Goal: Information Seeking & Learning: Learn about a topic

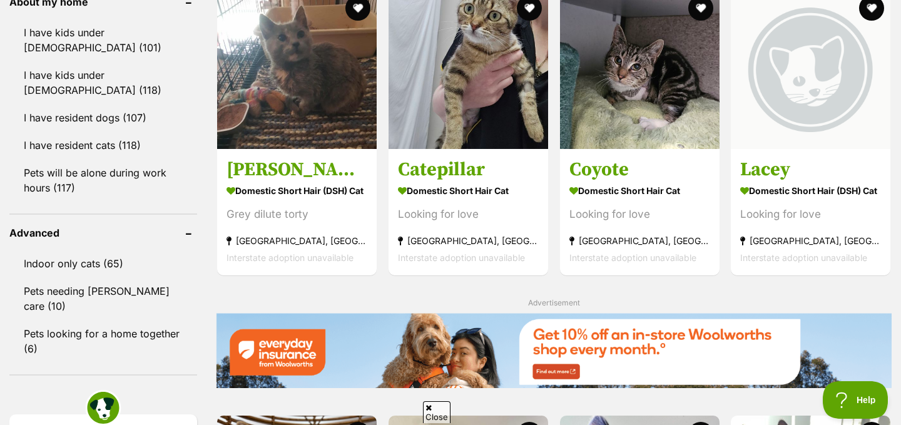
scroll to position [1432, 0]
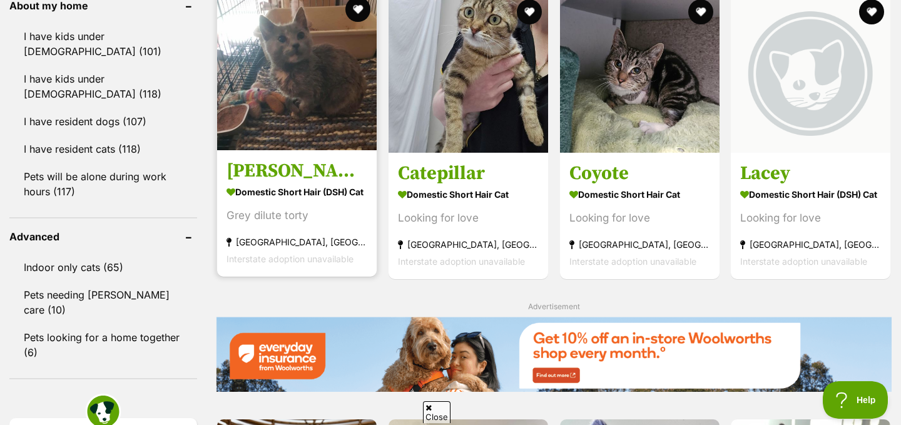
click at [308, 88] on img at bounding box center [297, 71] width 160 height 160
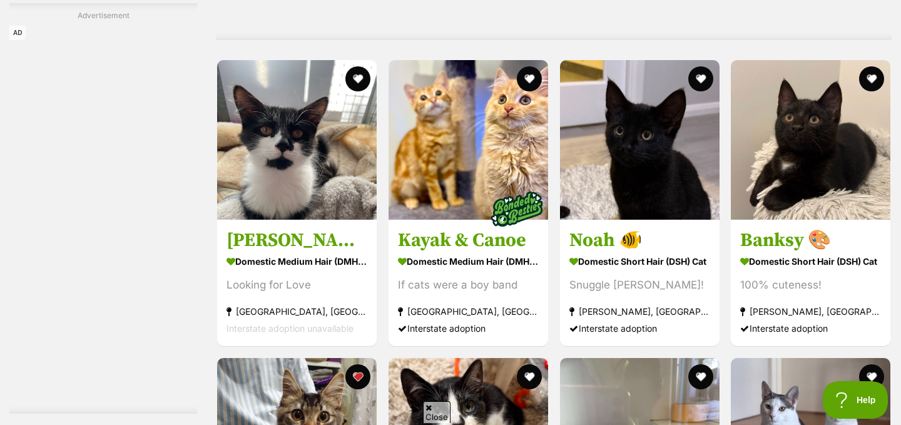
scroll to position [2222, 0]
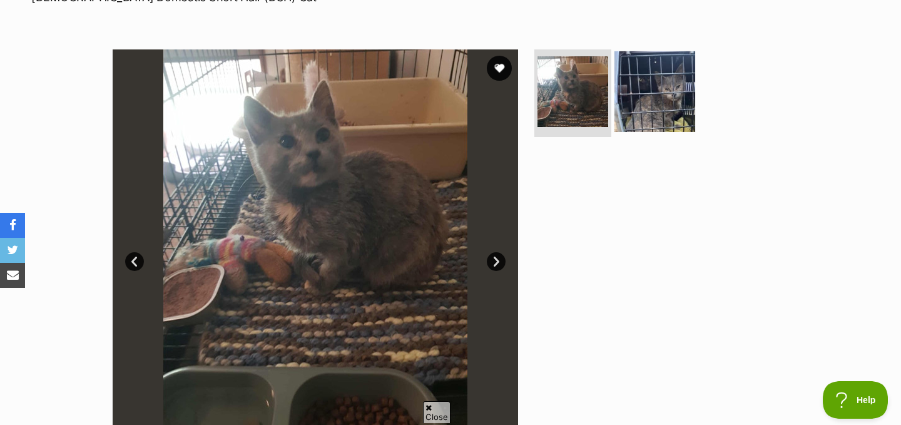
click at [651, 96] on img at bounding box center [654, 91] width 81 height 81
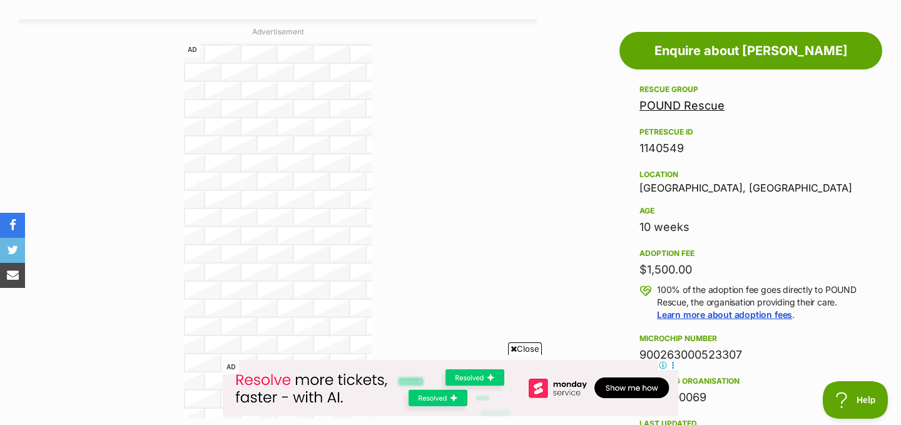
scroll to position [552, 0]
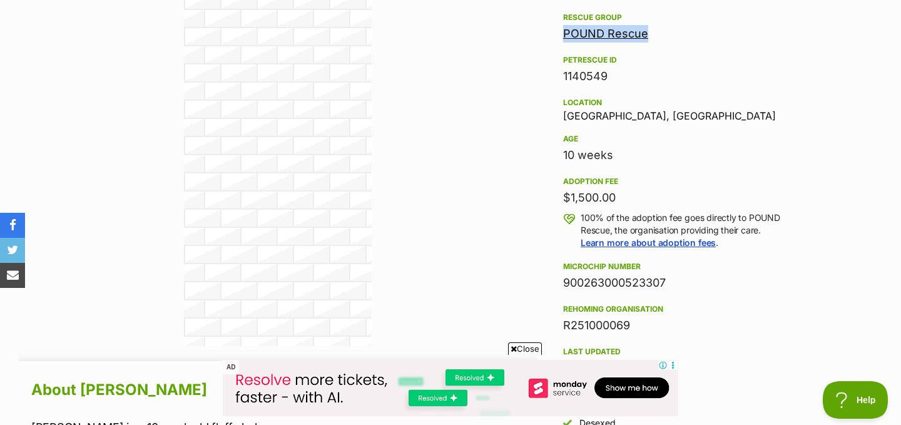
click at [597, 38] on link "POUND Rescue" at bounding box center [605, 33] width 85 height 13
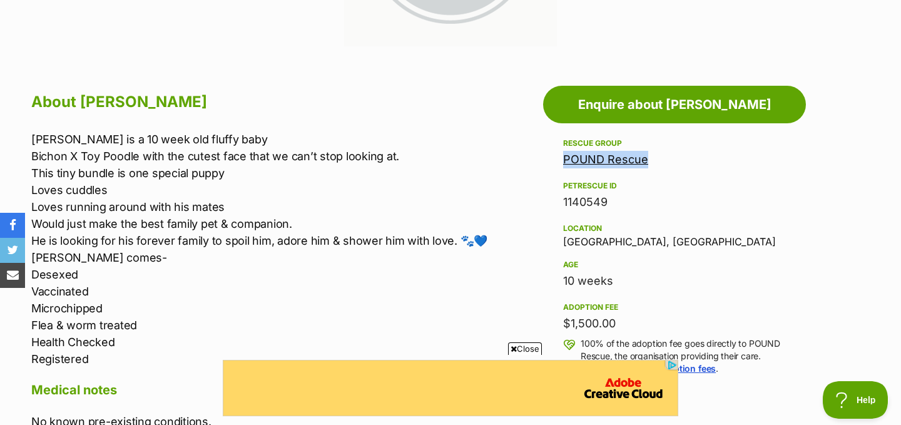
scroll to position [0, 0]
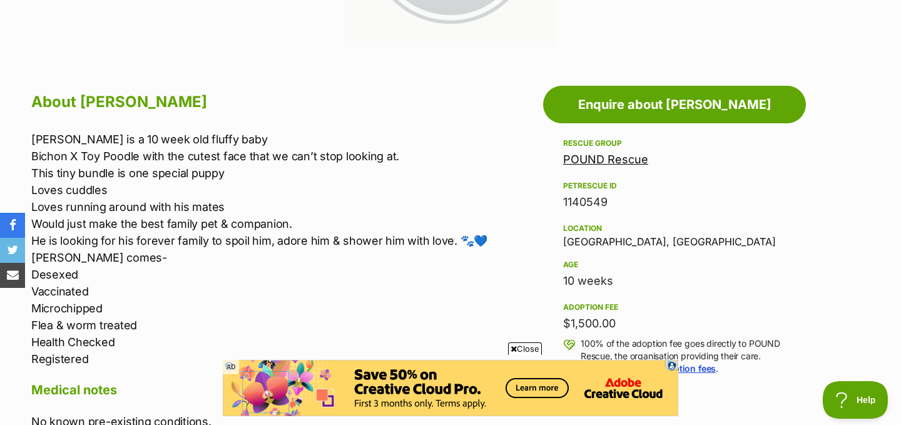
click at [502, 210] on p "Freddie is a 10 week old fluffy baby Bichon X Toy Poodle with the cutest face t…" at bounding box center [283, 249] width 505 height 236
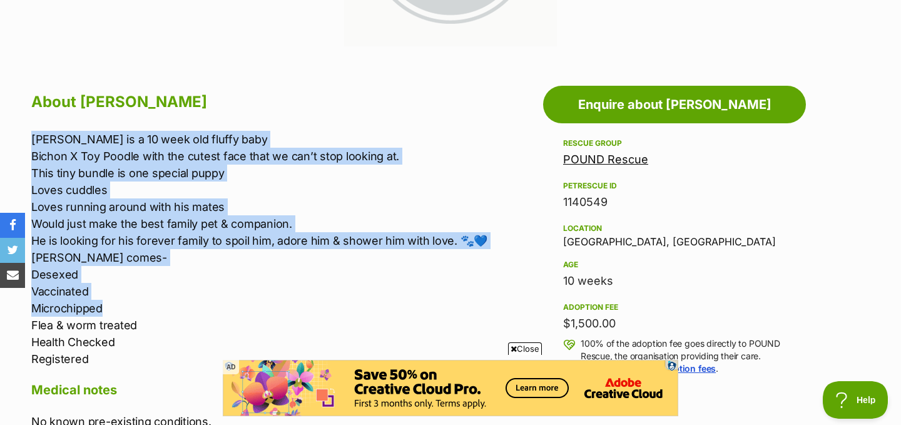
drag, startPoint x: 450, startPoint y: 144, endPoint x: 456, endPoint y: 305, distance: 161.5
click at [456, 305] on p "Freddie is a 10 week old fluffy baby Bichon X Toy Poodle with the cutest face t…" at bounding box center [283, 249] width 505 height 236
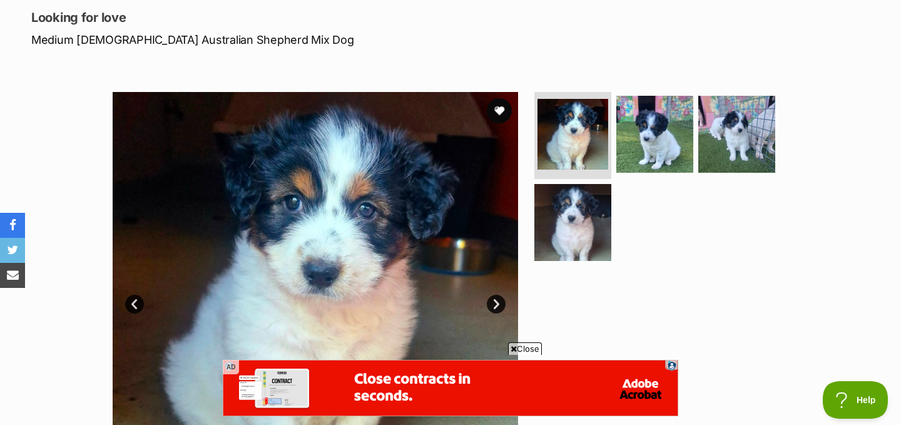
scroll to position [208, 0]
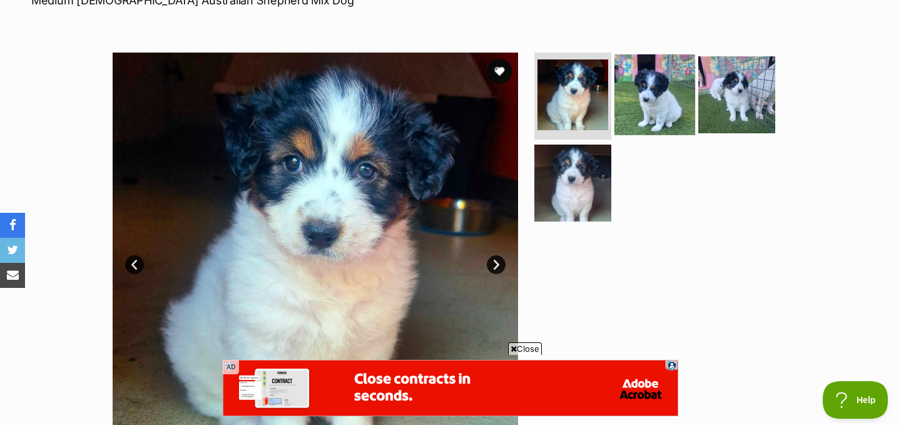
click at [641, 73] on img at bounding box center [654, 94] width 81 height 81
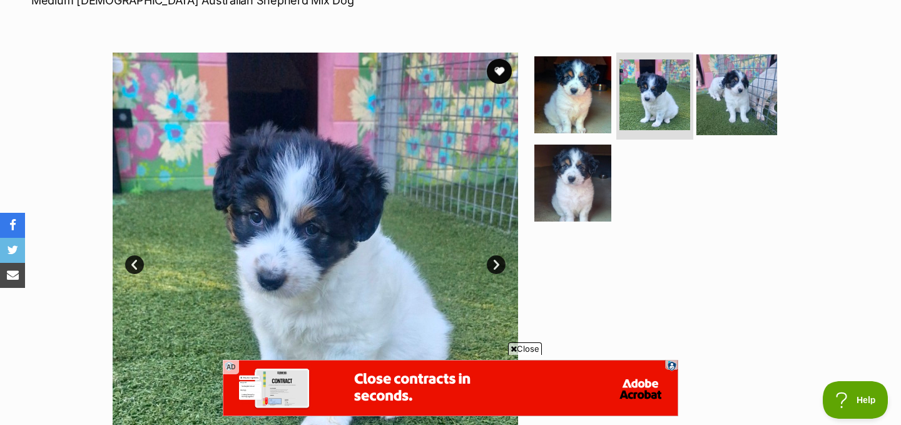
click at [746, 81] on img at bounding box center [736, 94] width 81 height 81
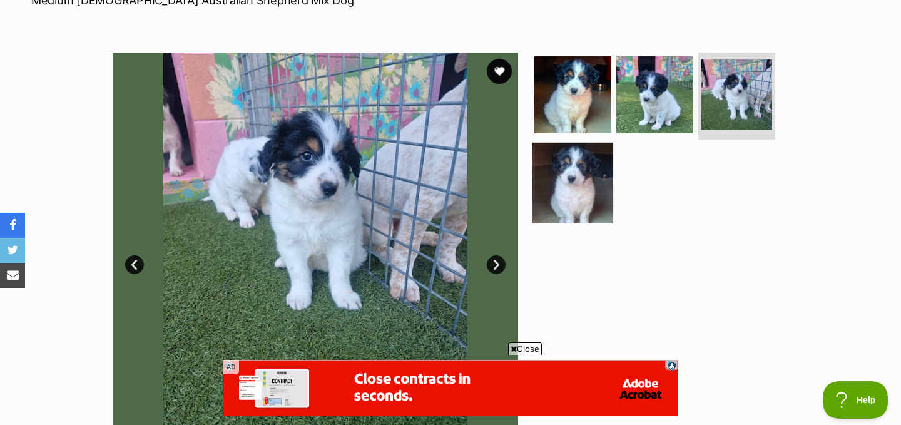
click at [594, 170] on img at bounding box center [572, 183] width 81 height 81
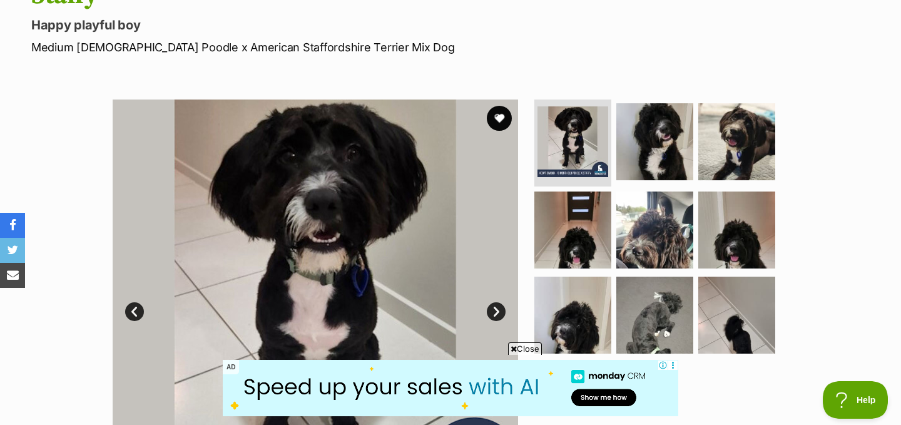
scroll to position [219, 0]
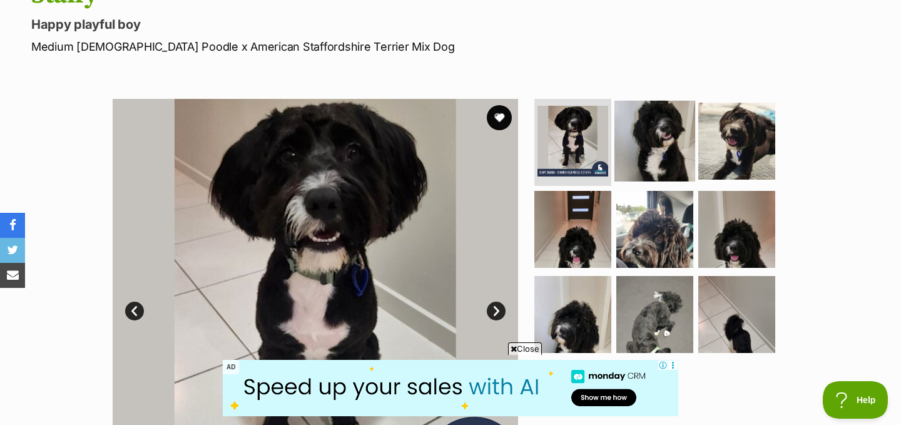
click at [656, 100] on img at bounding box center [654, 140] width 81 height 81
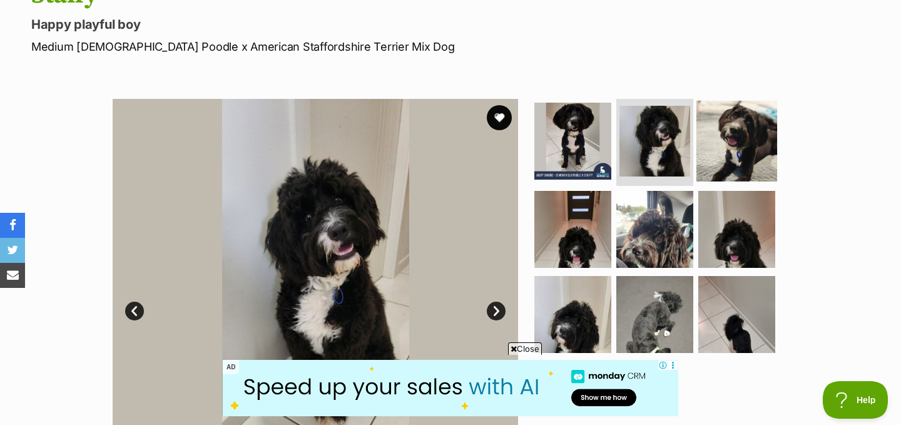
click at [712, 103] on img at bounding box center [736, 140] width 81 height 81
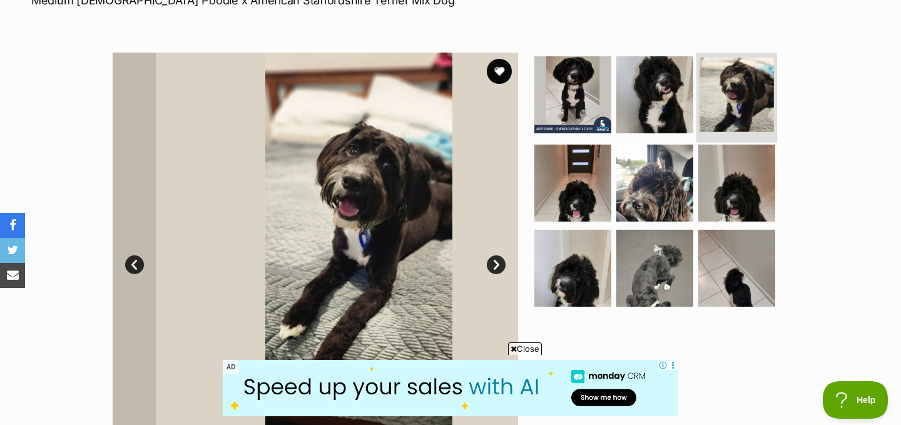
scroll to position [275, 0]
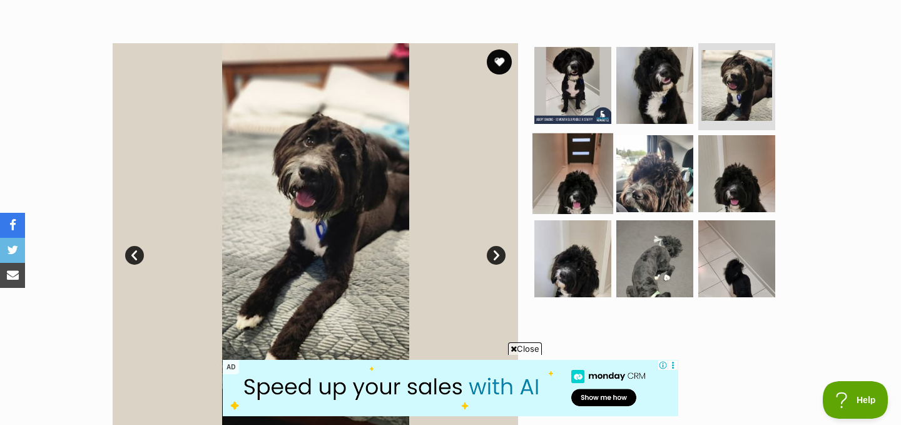
click at [597, 133] on img at bounding box center [572, 173] width 81 height 81
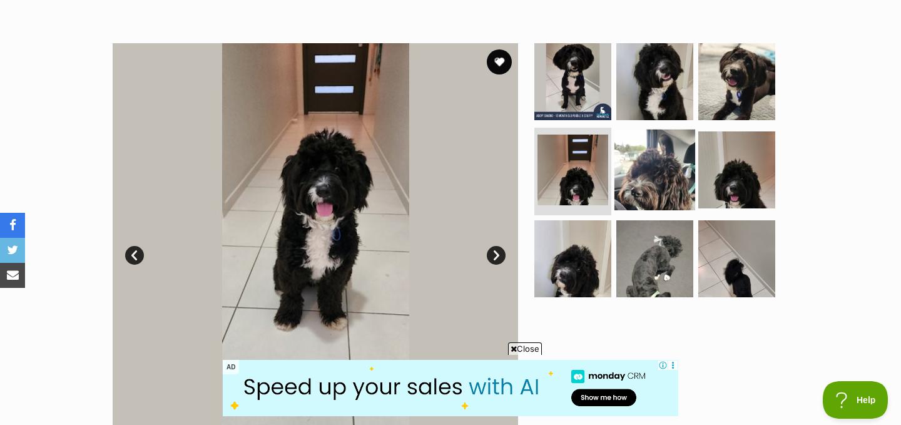
click at [640, 129] on img at bounding box center [654, 169] width 81 height 81
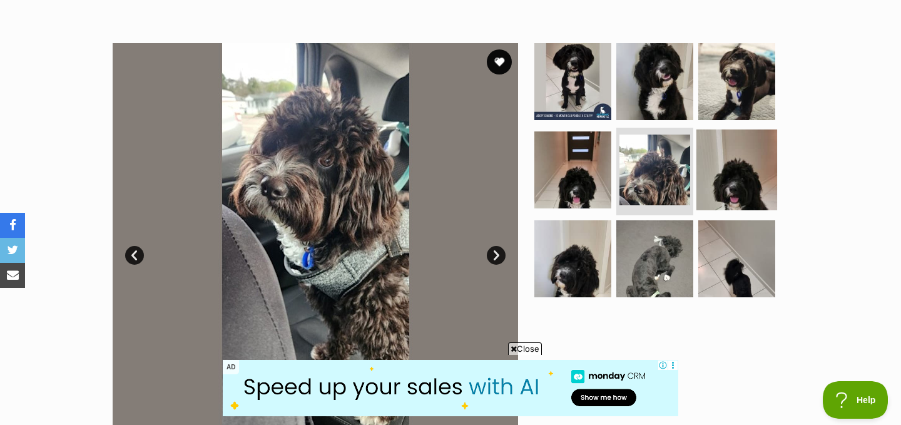
click at [708, 129] on img at bounding box center [736, 169] width 81 height 81
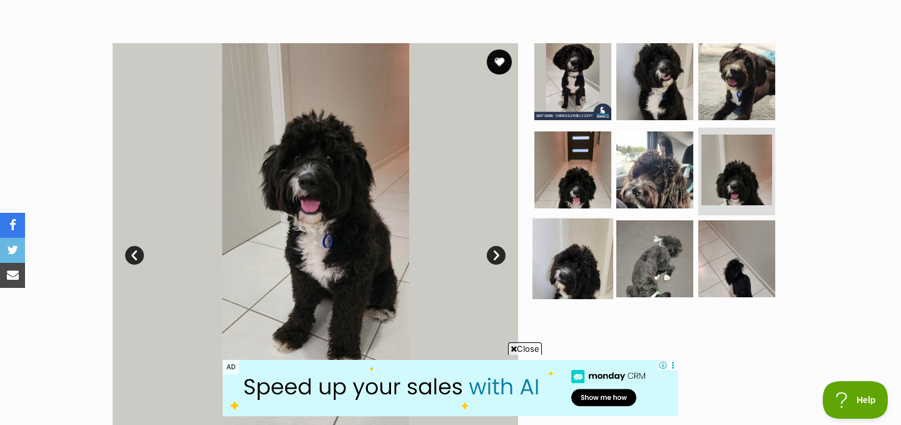
click at [569, 218] on img at bounding box center [572, 258] width 81 height 81
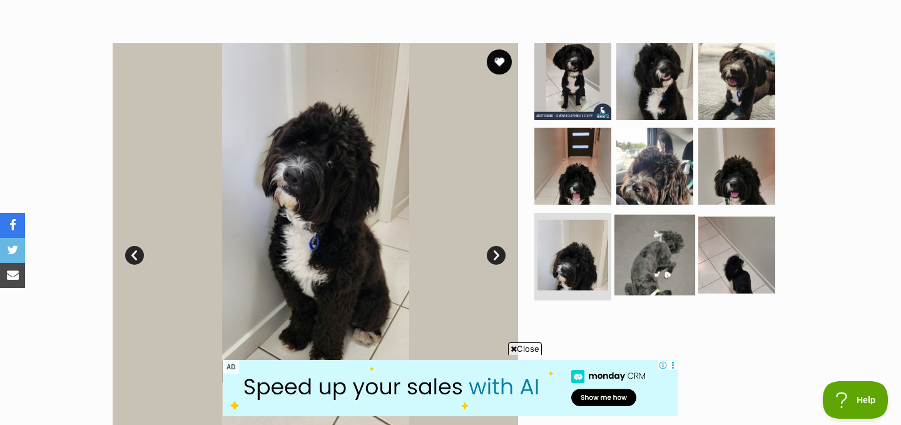
click at [639, 215] on img at bounding box center [654, 255] width 81 height 81
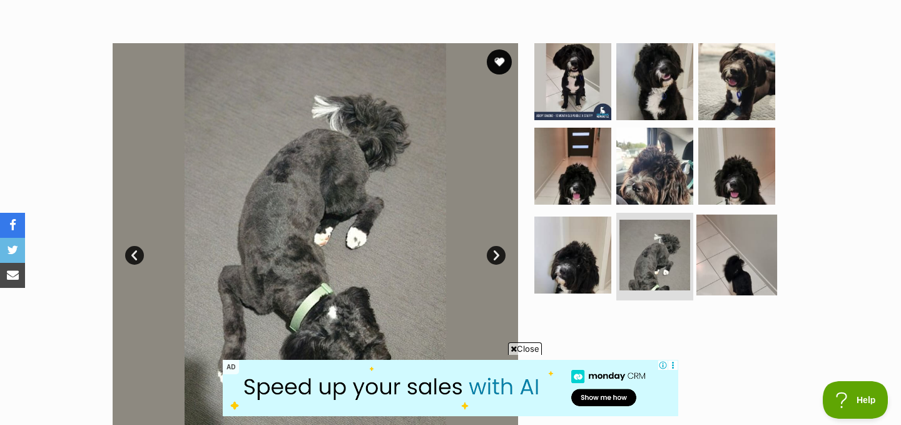
click at [715, 215] on img at bounding box center [736, 255] width 81 height 81
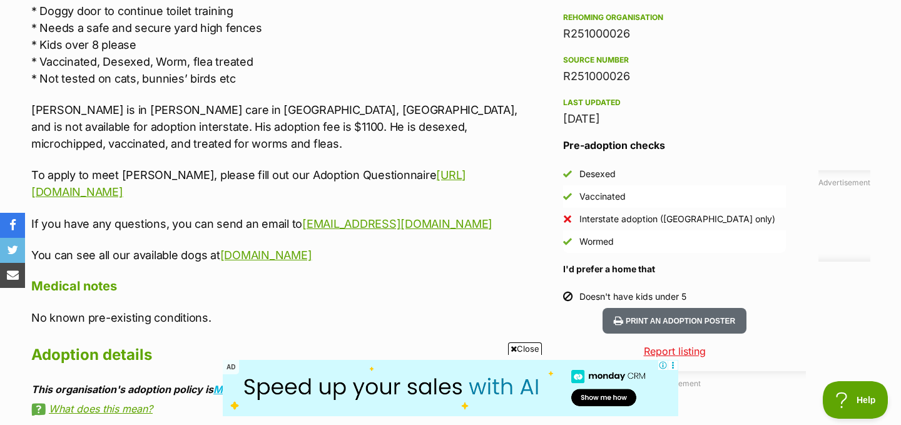
scroll to position [1182, 0]
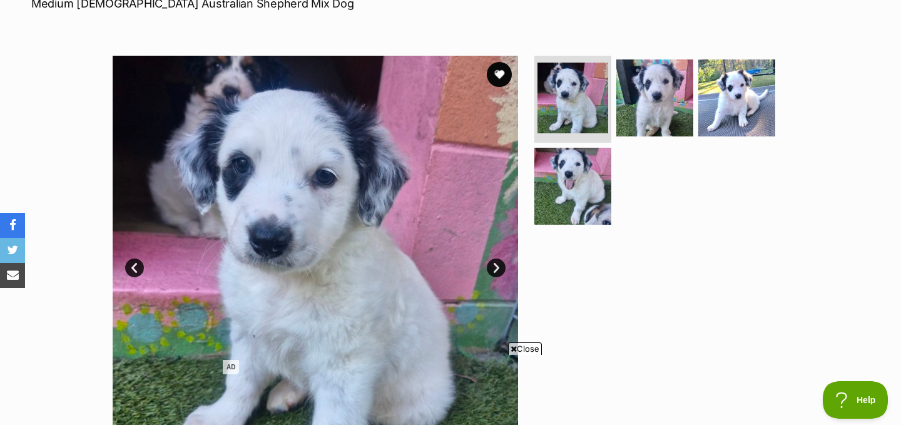
scroll to position [205, 0]
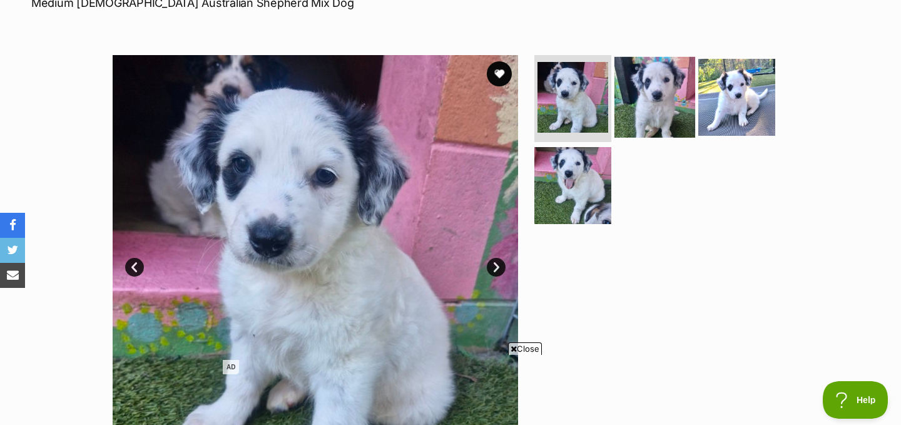
click at [632, 76] on img at bounding box center [654, 96] width 81 height 81
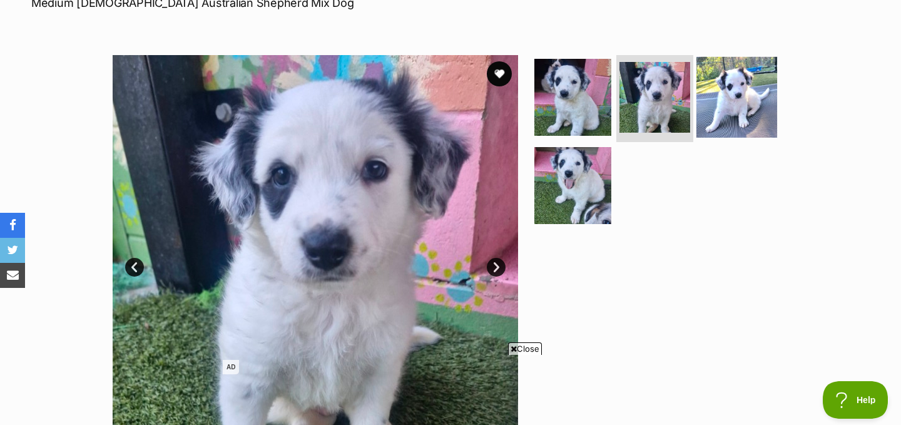
click at [736, 96] on img at bounding box center [736, 96] width 81 height 81
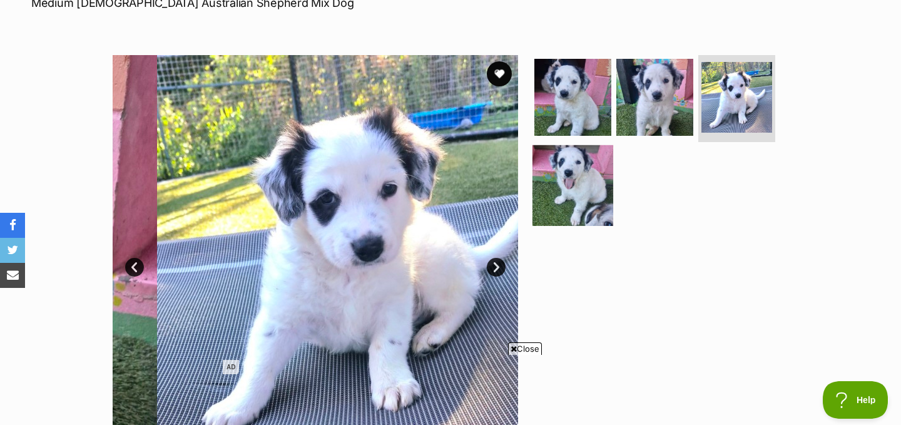
click at [606, 164] on img at bounding box center [572, 185] width 81 height 81
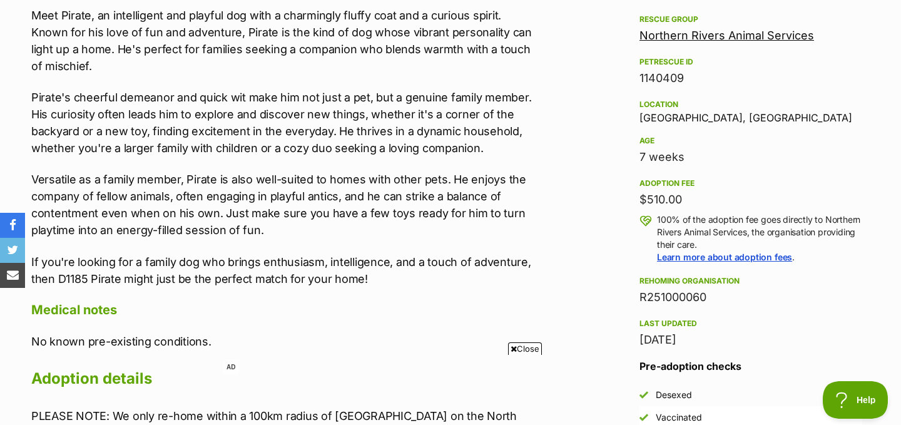
scroll to position [743, 0]
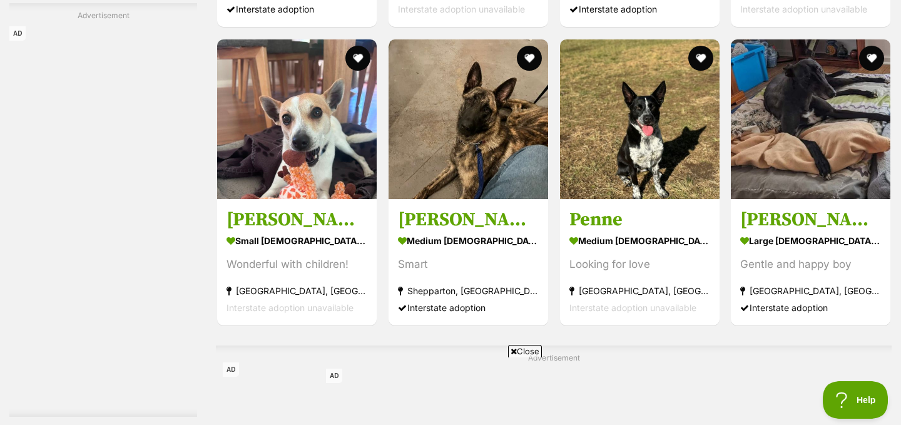
scroll to position [2942, 0]
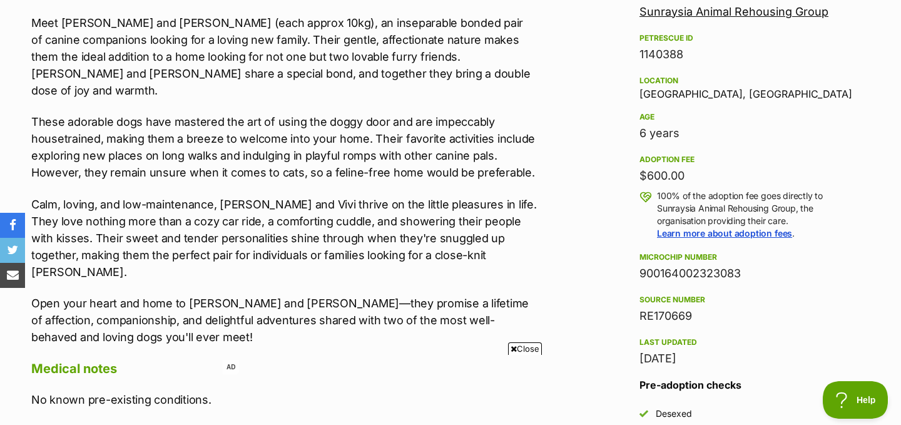
scroll to position [768, 0]
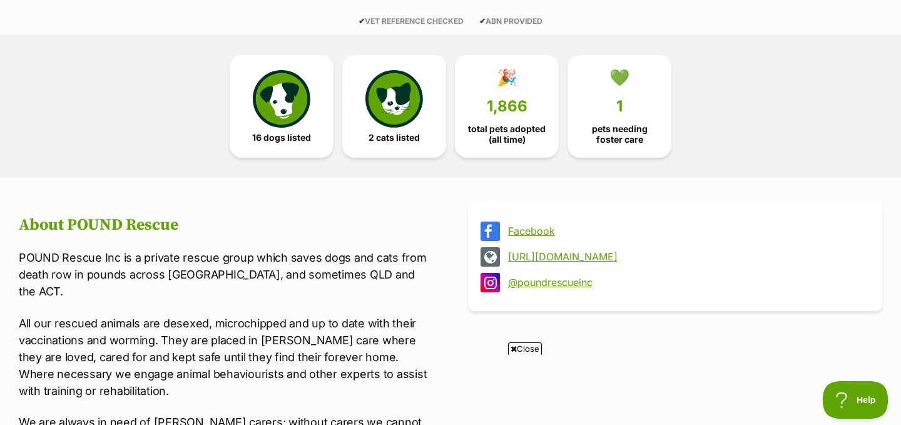
click at [537, 227] on link "Facebook" at bounding box center [686, 230] width 357 height 11
click at [558, 256] on link "https://www.poundrescueinc.com/" at bounding box center [686, 256] width 357 height 11
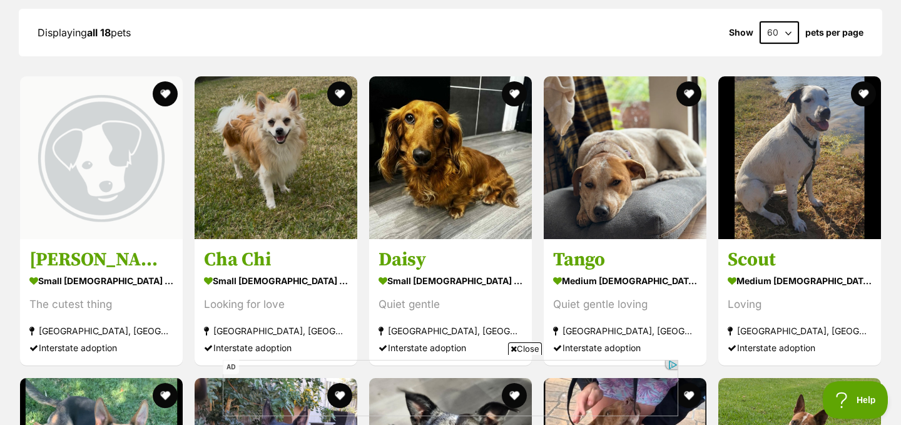
scroll to position [1357, 0]
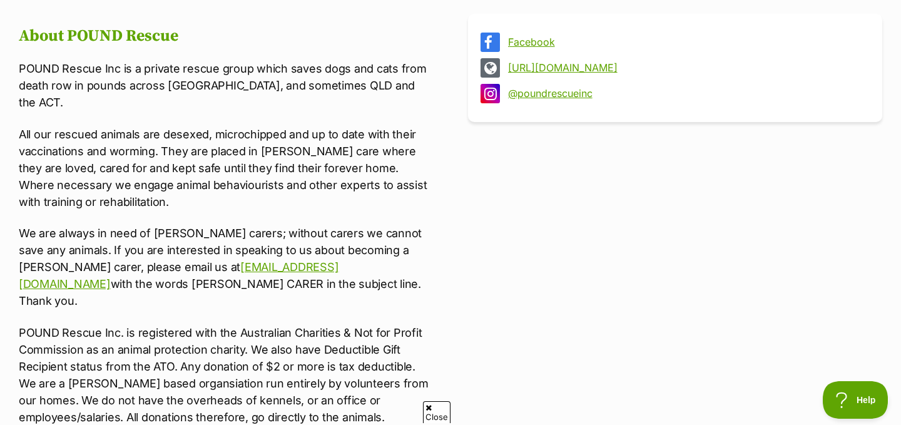
scroll to position [482, 0]
click at [547, 92] on link "@poundrescueinc" at bounding box center [686, 93] width 357 height 11
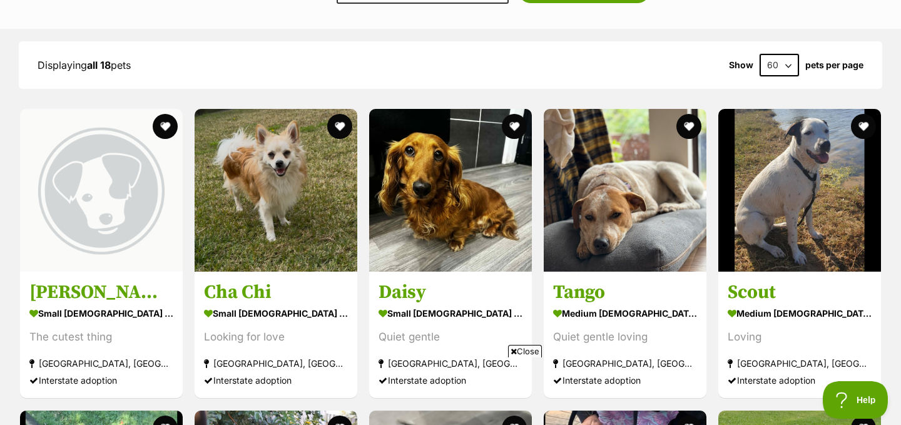
scroll to position [1324, 0]
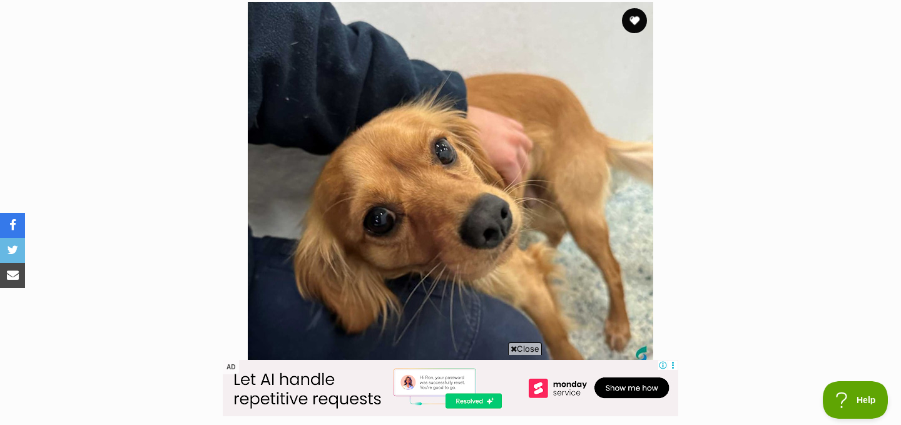
scroll to position [251, 0]
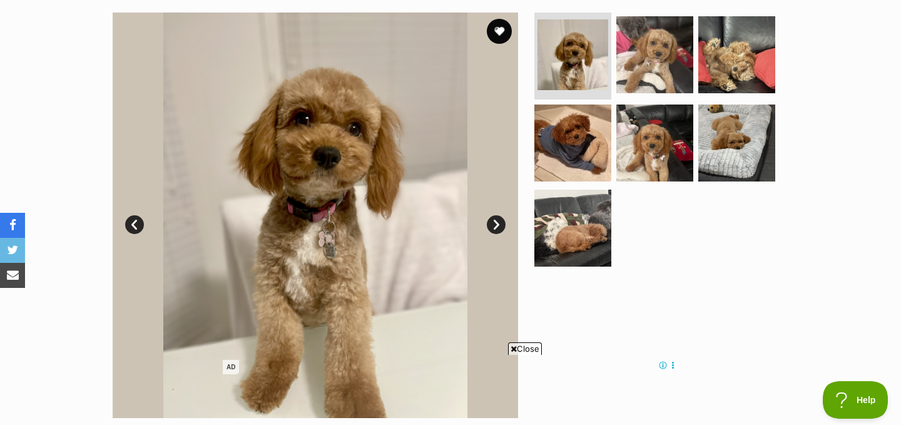
scroll to position [248, 0]
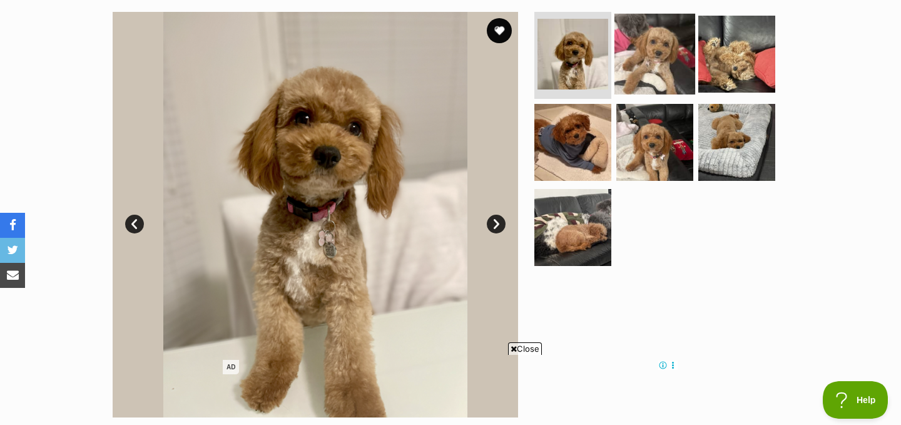
click at [670, 44] on img at bounding box center [654, 53] width 81 height 81
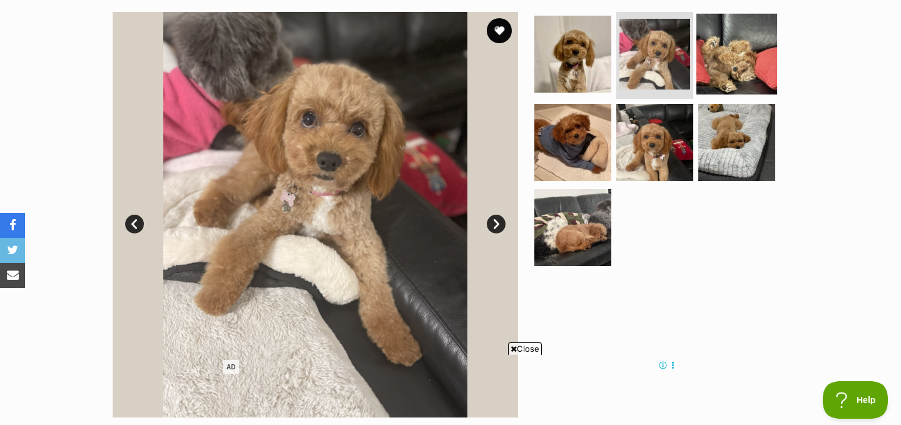
click at [735, 62] on img at bounding box center [736, 53] width 81 height 81
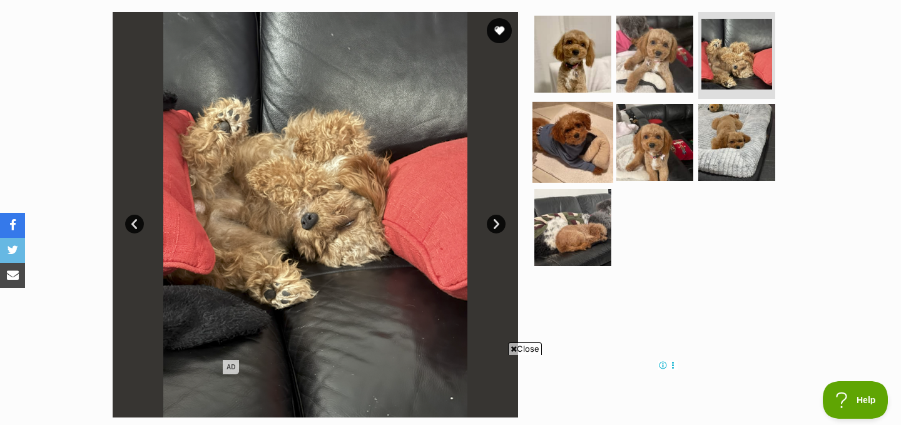
click at [564, 144] on img at bounding box center [572, 142] width 81 height 81
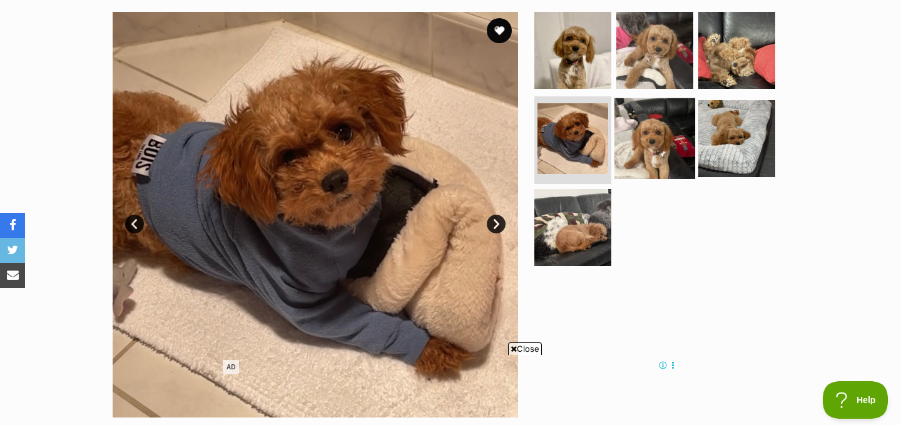
click at [657, 150] on img at bounding box center [654, 138] width 81 height 81
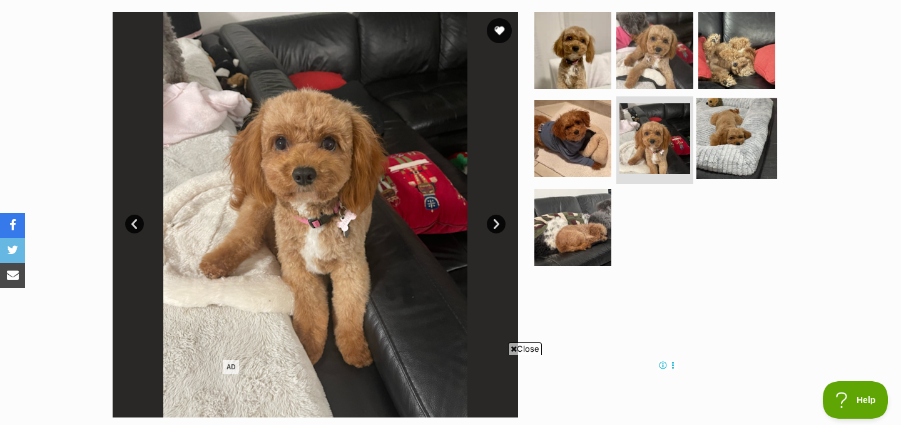
click at [734, 151] on img at bounding box center [736, 138] width 81 height 81
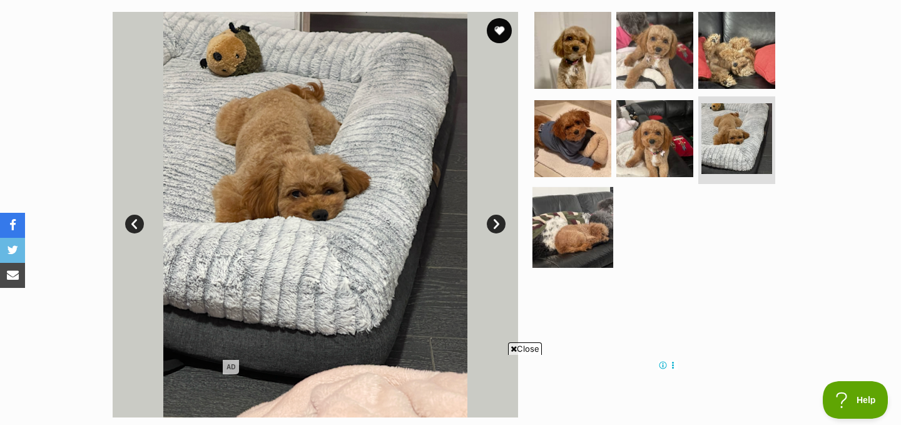
click at [568, 233] on img at bounding box center [572, 227] width 81 height 81
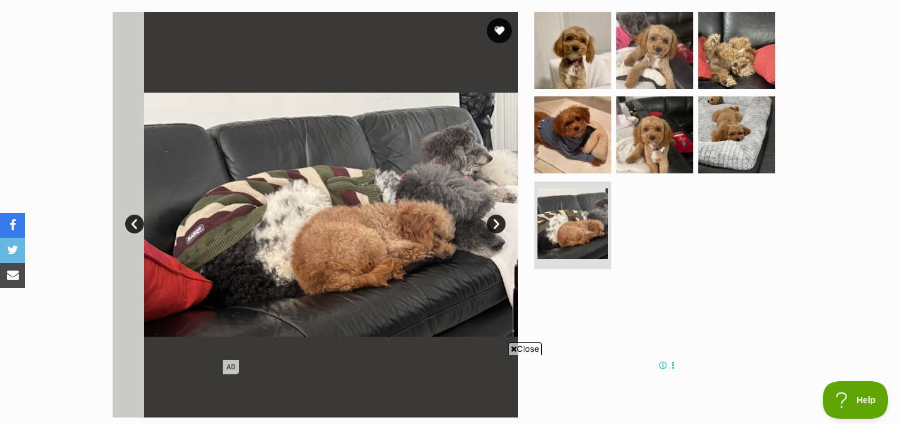
click at [716, 239] on ul at bounding box center [660, 143] width 256 height 262
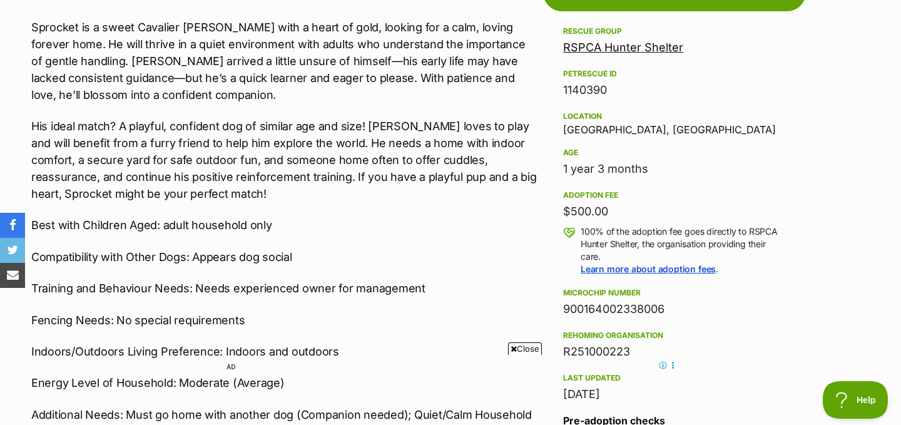
scroll to position [736, 0]
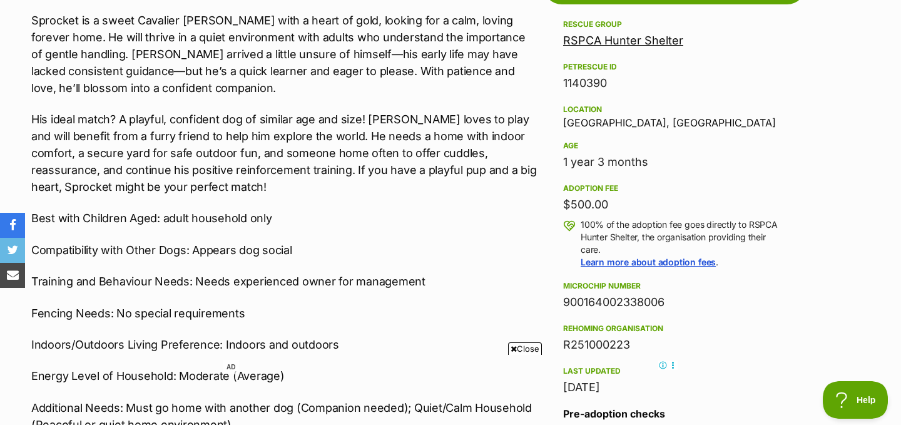
click at [415, 185] on p "His ideal match? A playful, confident dog of similar age and size! Sprocket lov…" at bounding box center [283, 153] width 505 height 84
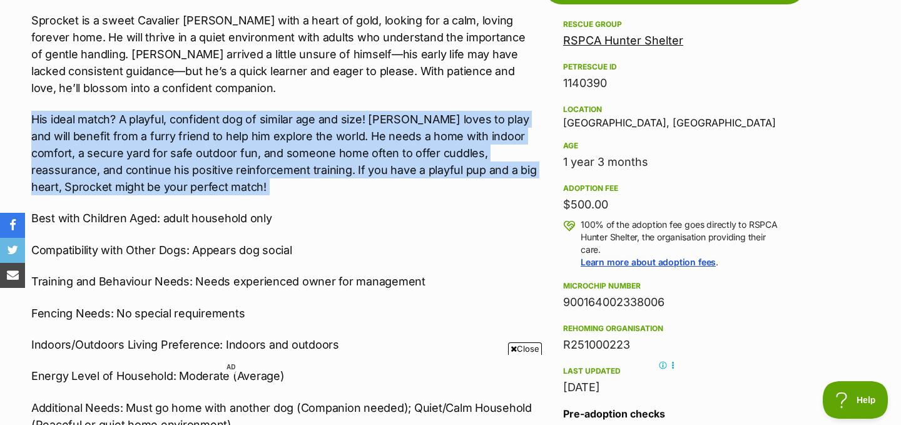
click at [415, 185] on p "His ideal match? A playful, confident dog of similar age and size! Sprocket lov…" at bounding box center [283, 153] width 505 height 84
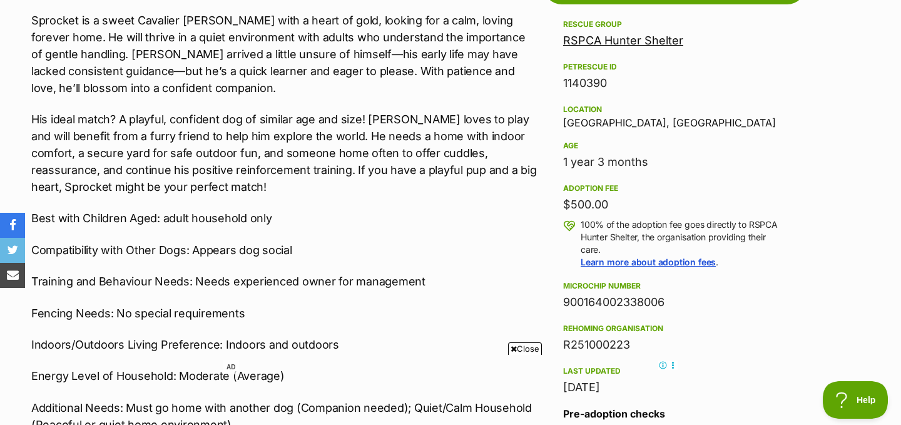
click at [409, 83] on p "Sprocket is a sweet Cavalier King Charles Spaniel with a heart of gold, looking…" at bounding box center [283, 54] width 505 height 84
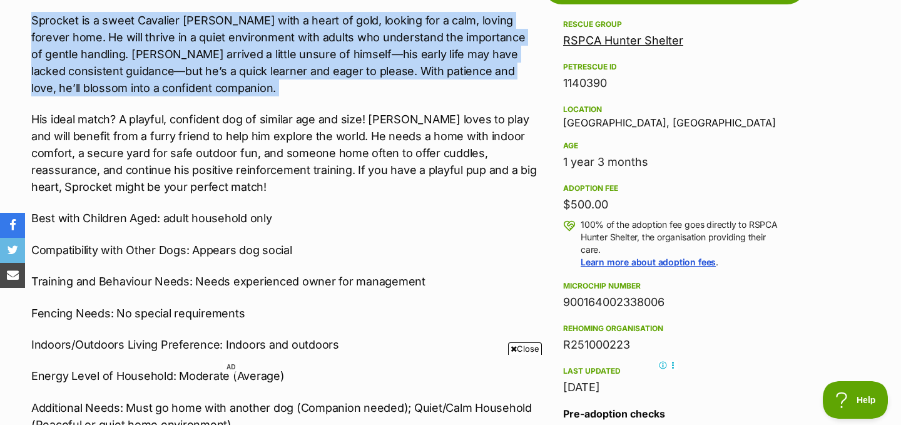
click at [409, 83] on p "Sprocket is a sweet Cavalier King Charles Spaniel with a heart of gold, looking…" at bounding box center [283, 54] width 505 height 84
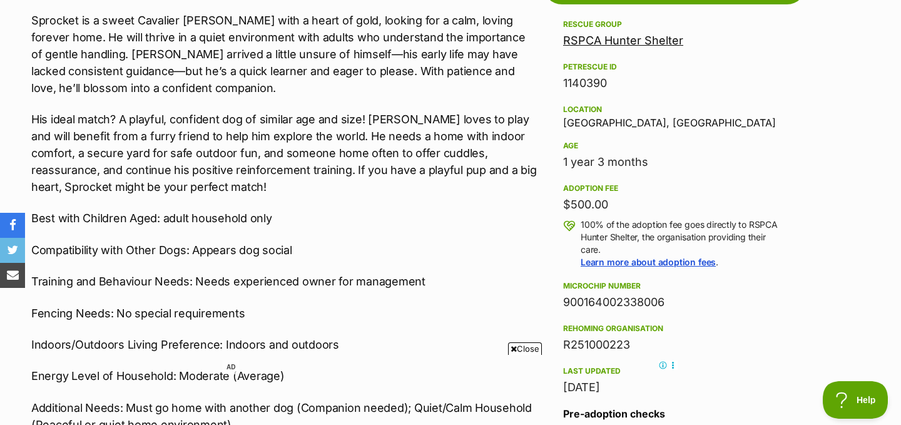
click at [409, 86] on p "Sprocket is a sweet Cavalier King Charles Spaniel with a heart of gold, looking…" at bounding box center [283, 54] width 505 height 84
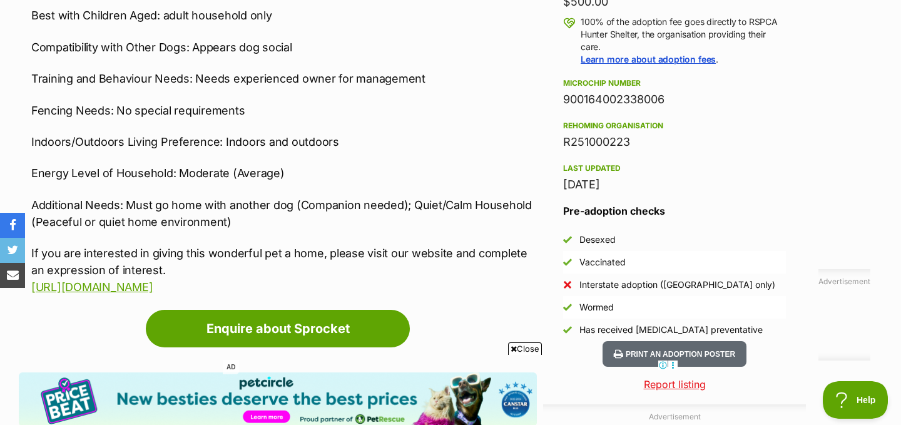
scroll to position [940, 0]
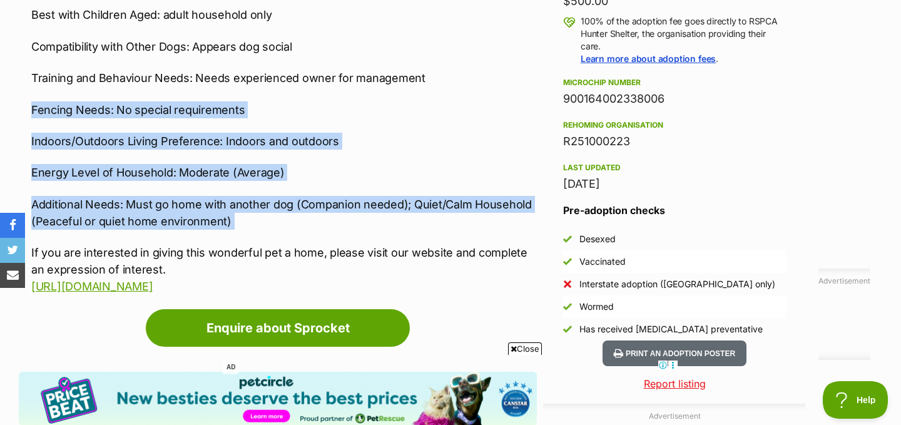
drag, startPoint x: 432, startPoint y: 74, endPoint x: 445, endPoint y: 232, distance: 158.8
click at [445, 232] on div "Sprocket is a sweet Cavalier King Charles Spaniel with a heart of gold, looking…" at bounding box center [283, 52] width 505 height 487
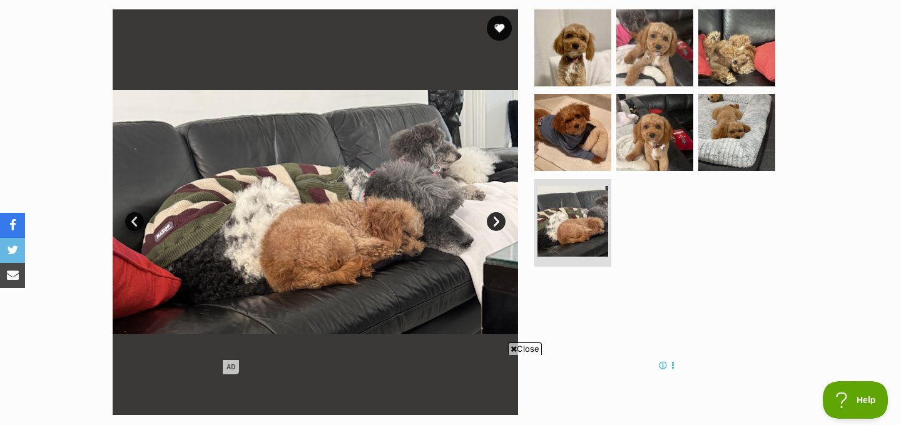
scroll to position [243, 0]
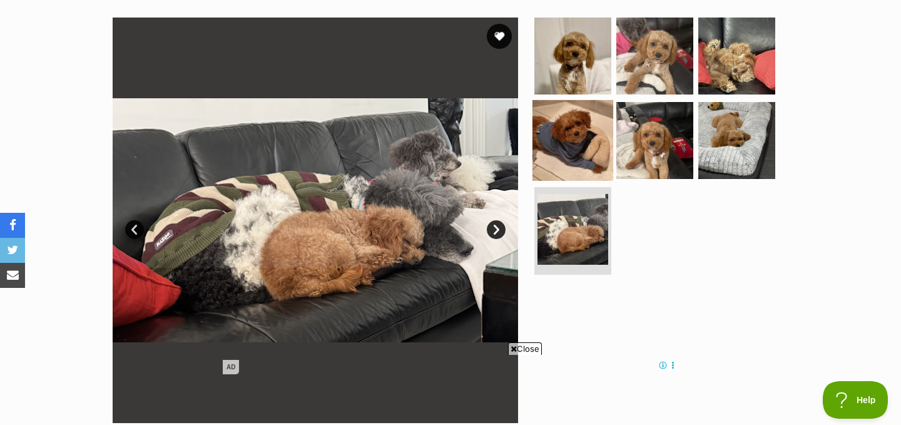
click at [566, 140] on img at bounding box center [572, 140] width 81 height 81
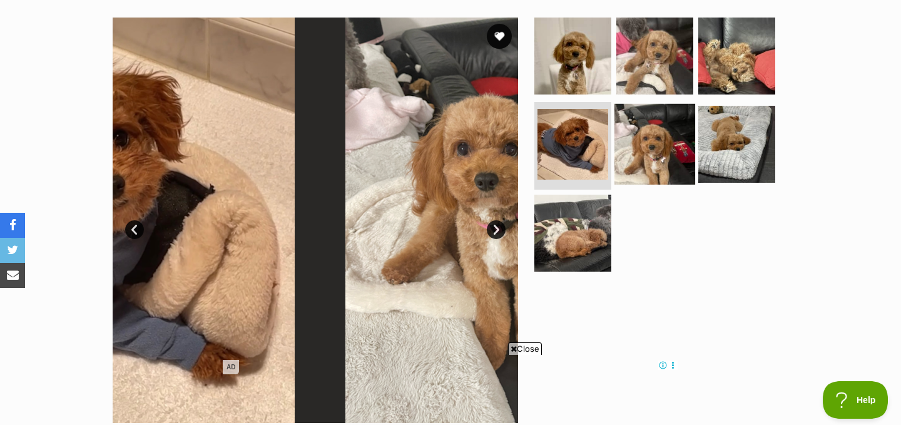
click at [648, 138] on img at bounding box center [654, 144] width 81 height 81
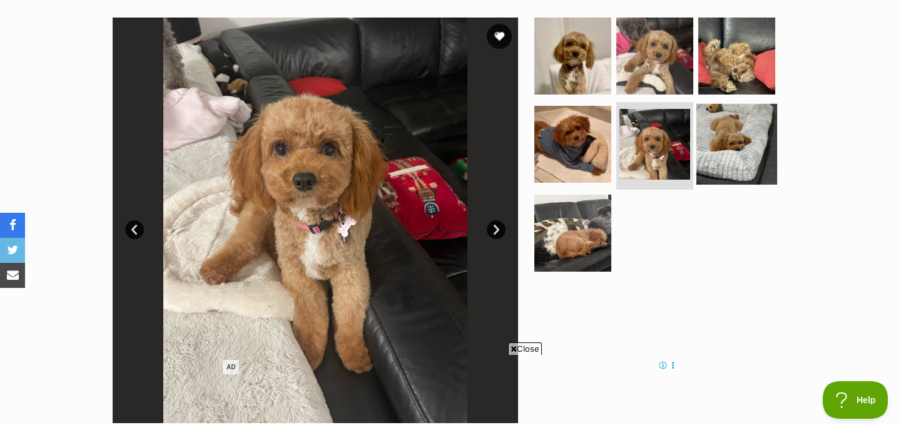
click at [719, 141] on img at bounding box center [736, 144] width 81 height 81
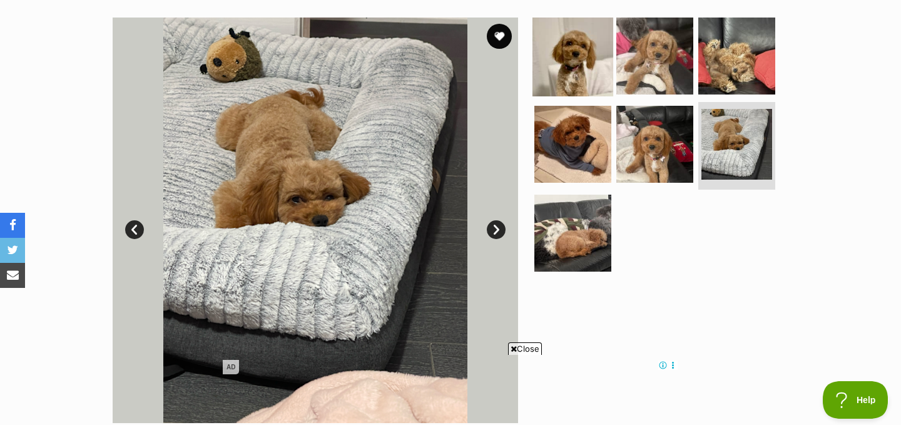
click at [577, 63] on img at bounding box center [572, 55] width 81 height 81
